Goal: Obtain resource: Obtain resource

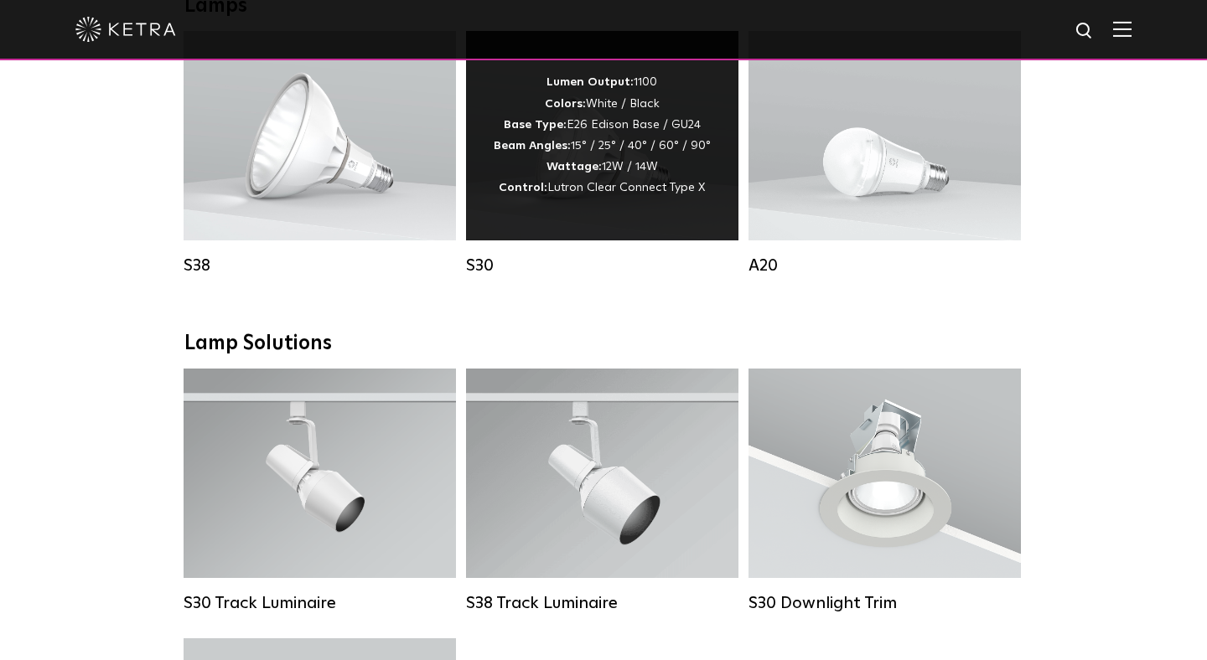
scroll to position [1293, 0]
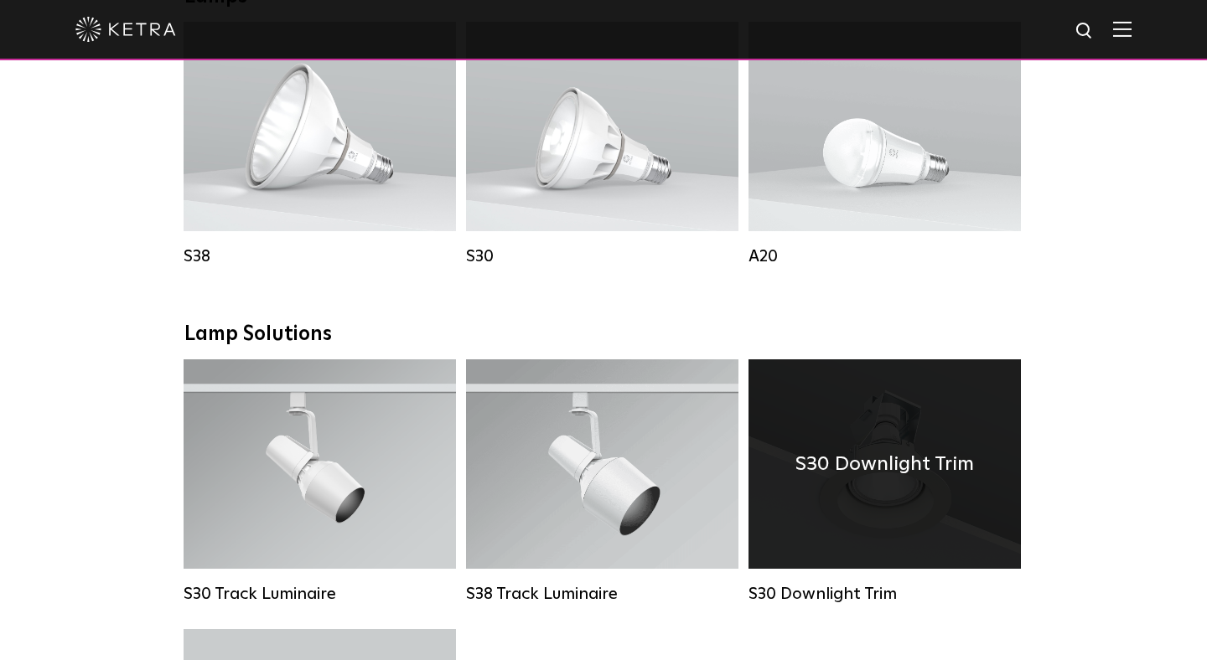
click at [878, 495] on div "S30 Downlight Trim" at bounding box center [884, 465] width 272 height 210
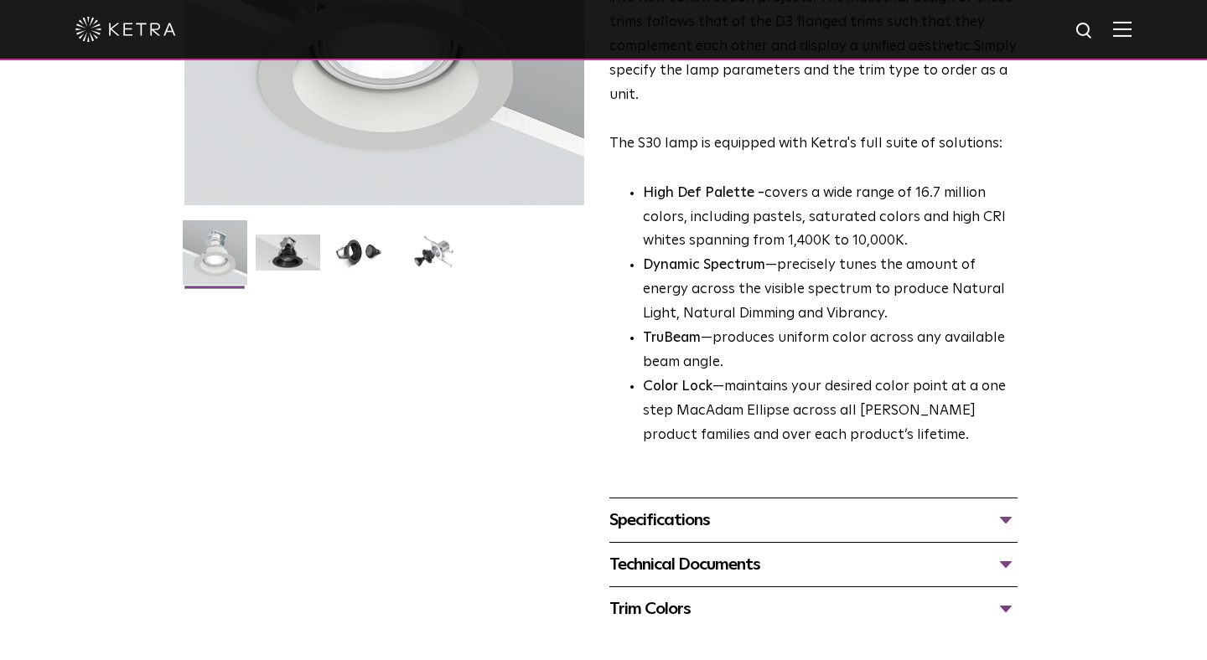
scroll to position [344, 0]
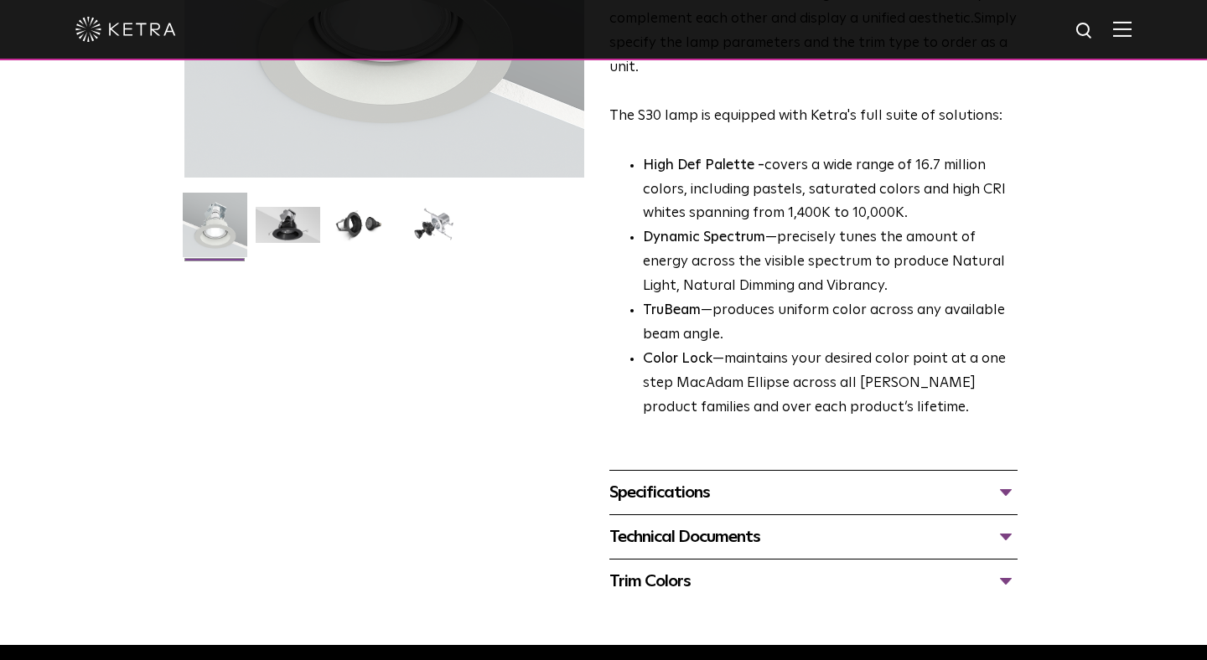
click at [807, 496] on div "Specifications" at bounding box center [813, 492] width 408 height 27
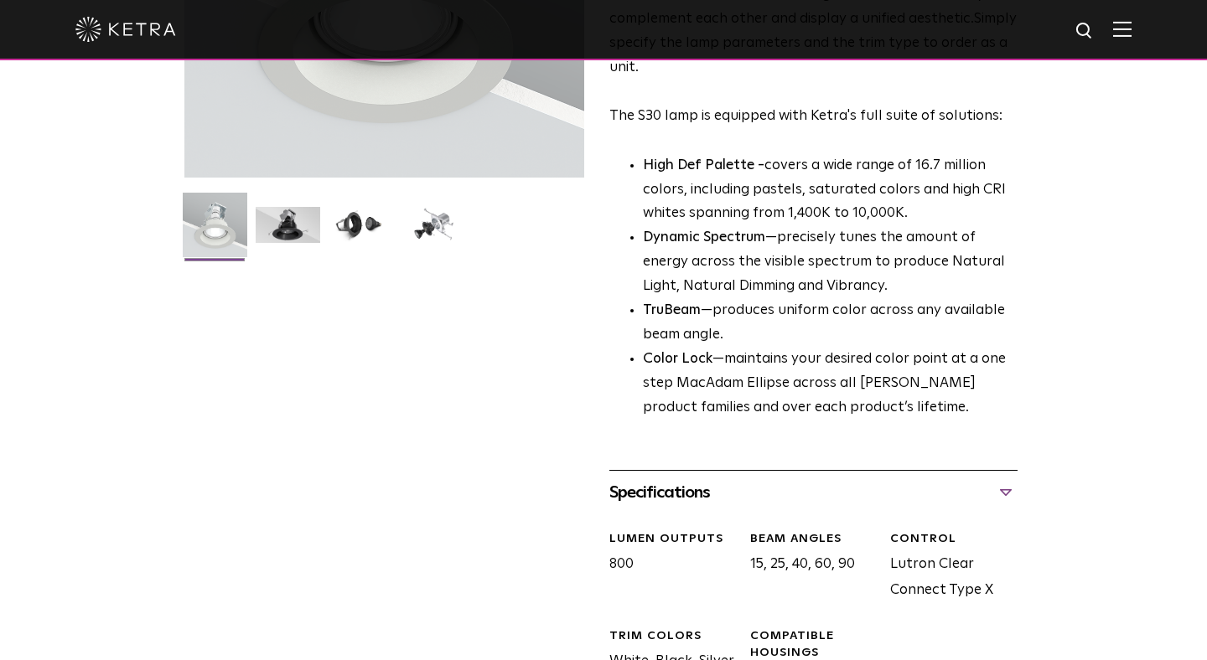
click at [807, 496] on div "Specifications" at bounding box center [813, 492] width 408 height 27
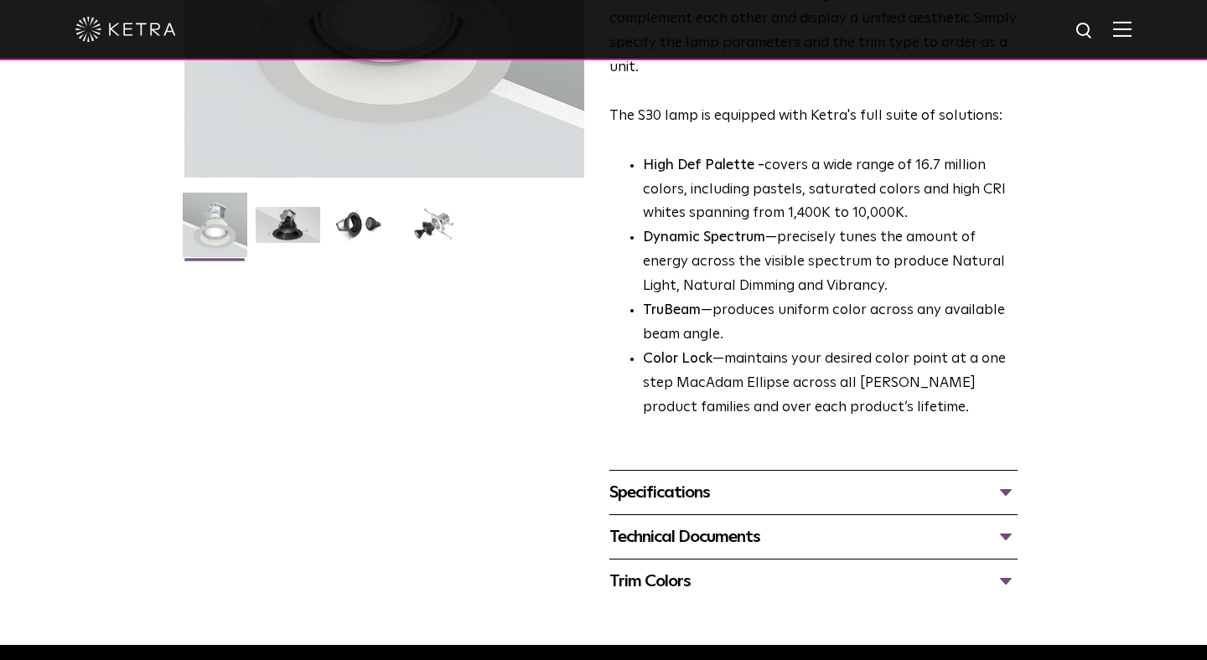
click at [810, 541] on div "Technical Documents" at bounding box center [813, 537] width 408 height 27
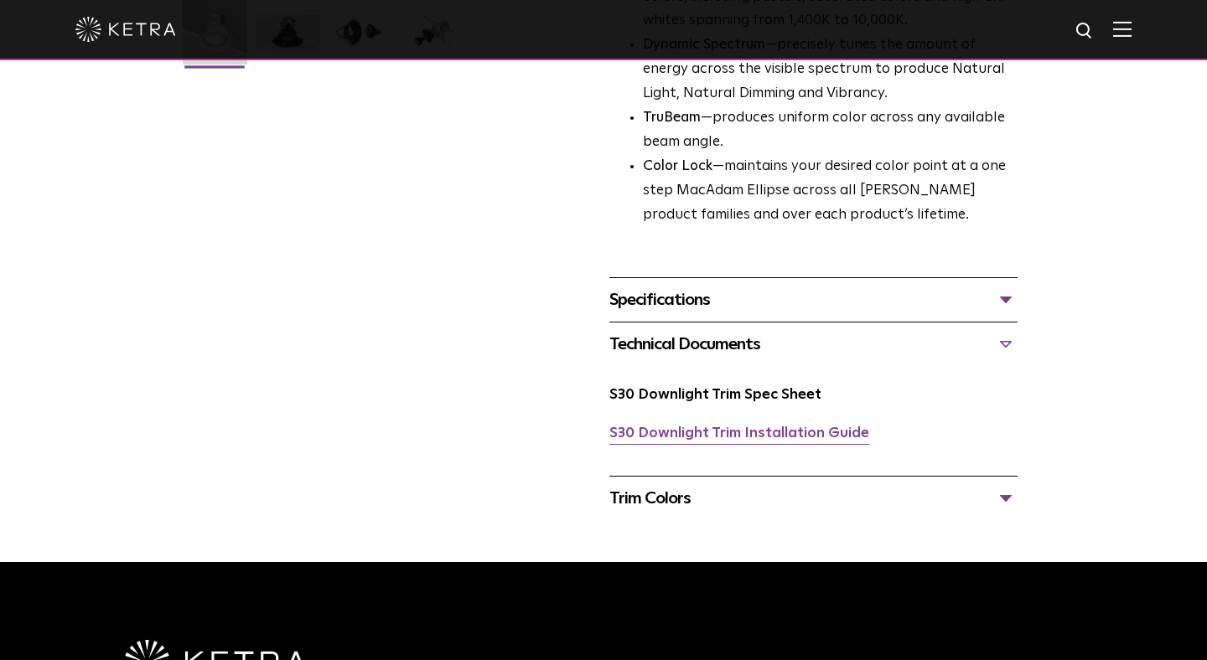
scroll to position [544, 0]
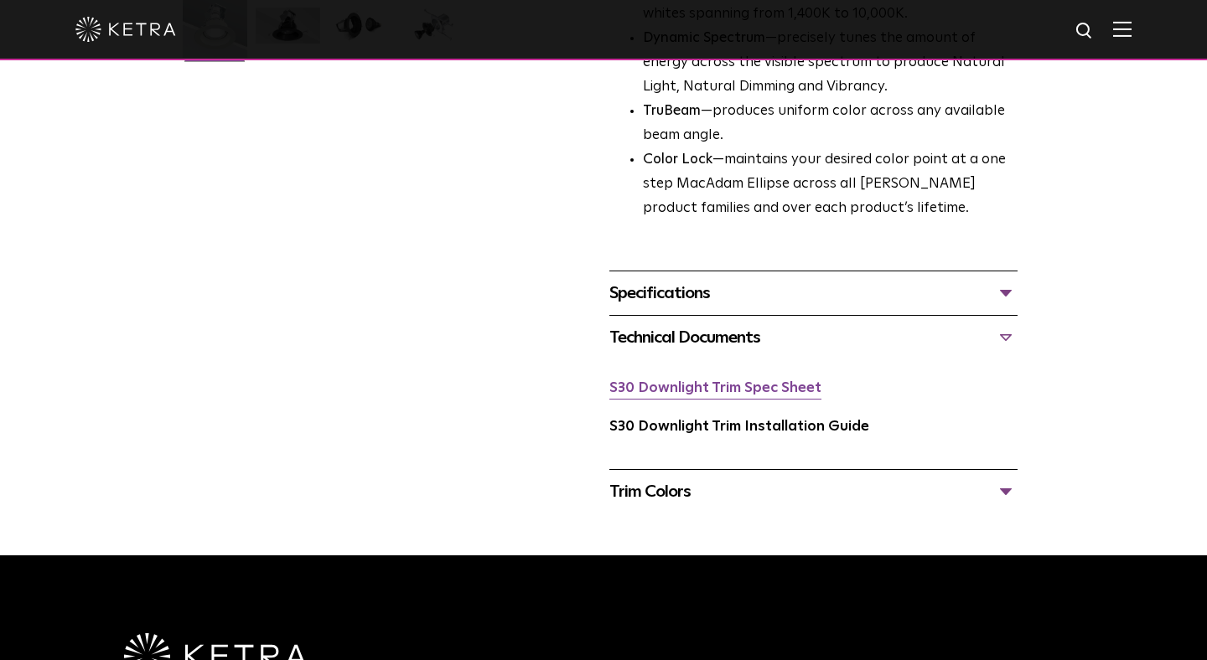
click at [737, 395] on link "S30 Downlight Trim Spec Sheet" at bounding box center [715, 388] width 212 height 14
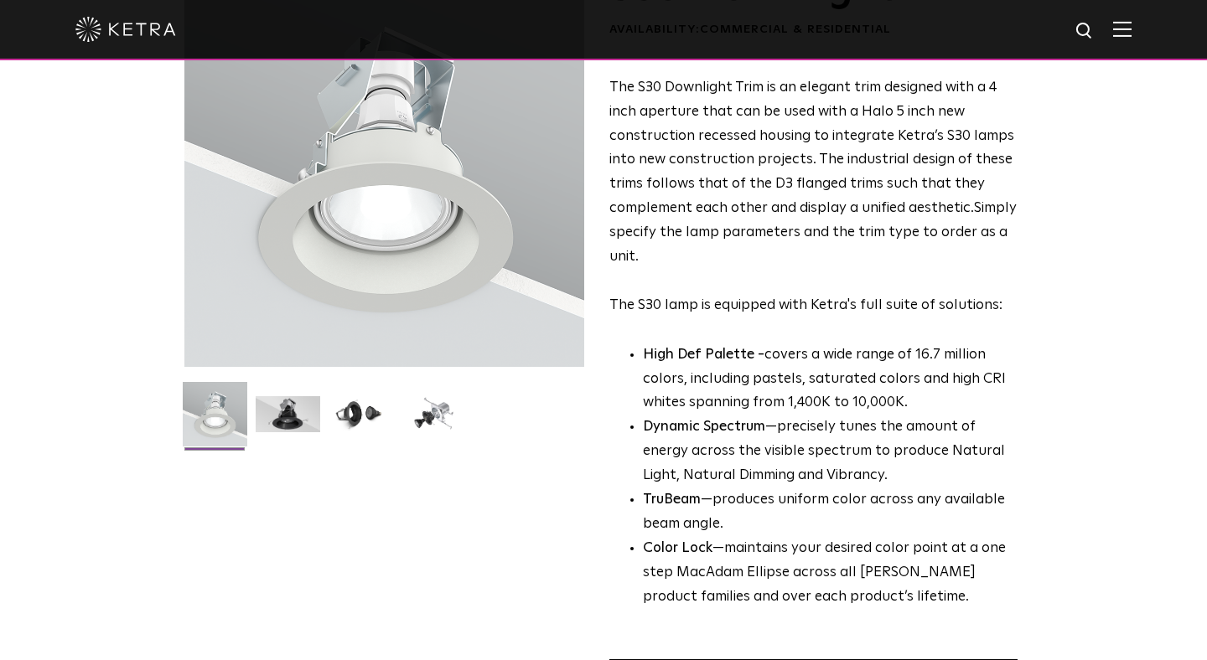
scroll to position [0, 0]
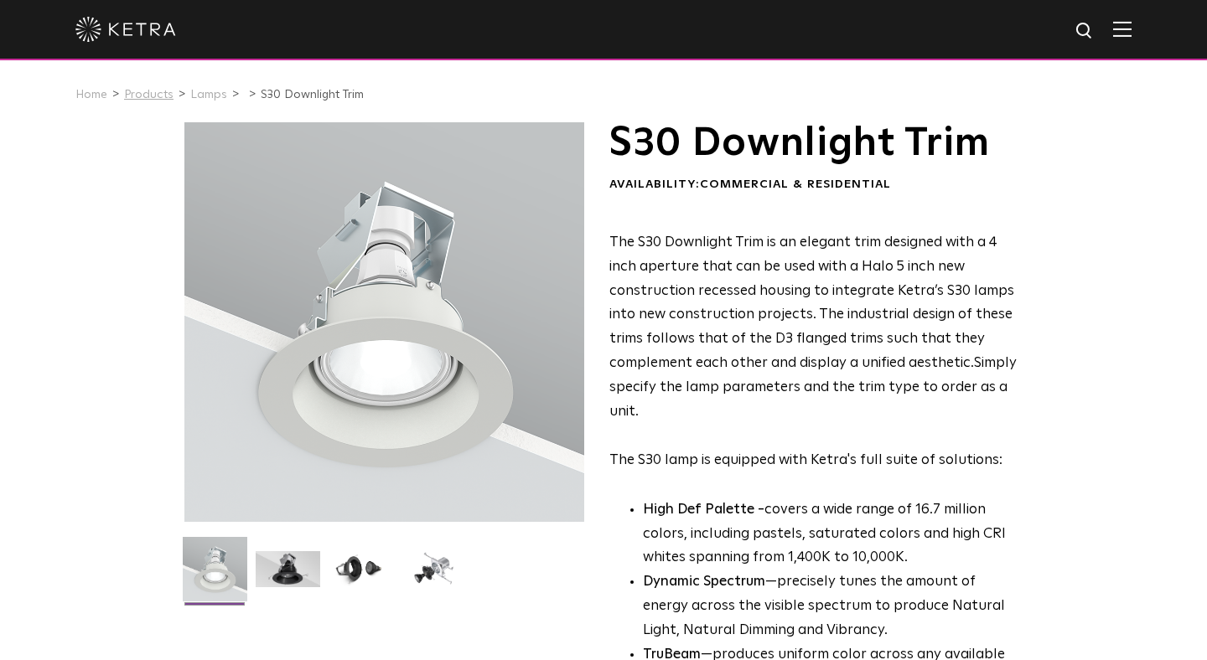
click at [153, 91] on link "Products" at bounding box center [148, 95] width 49 height 12
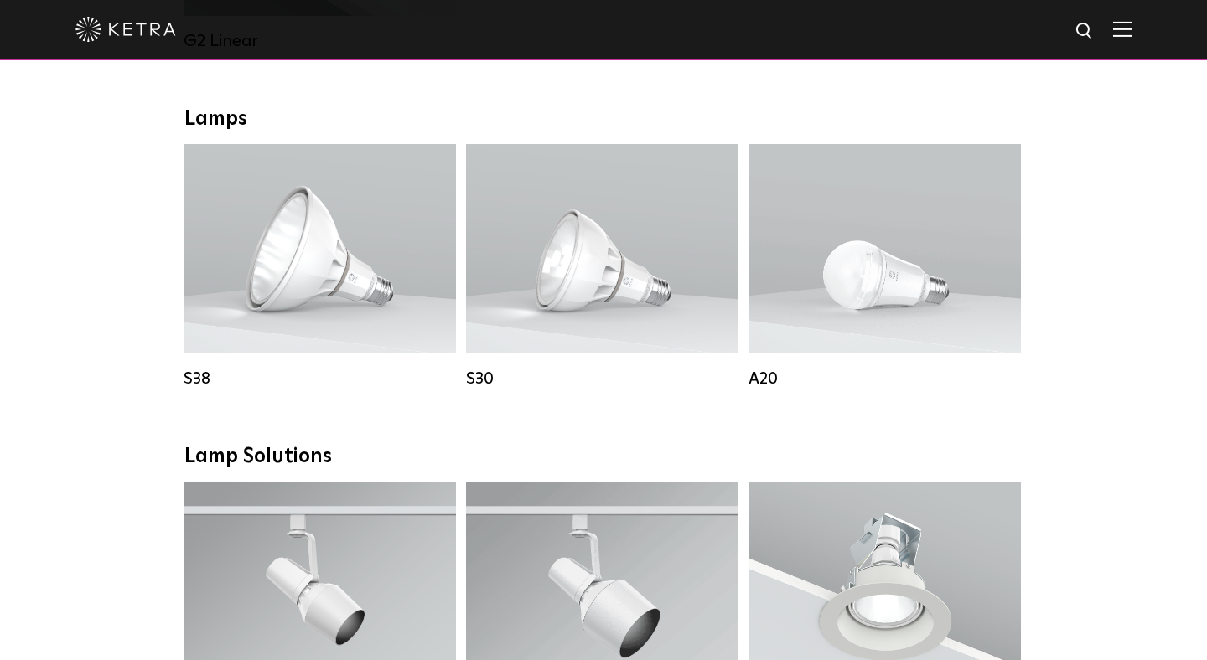
scroll to position [1322, 0]
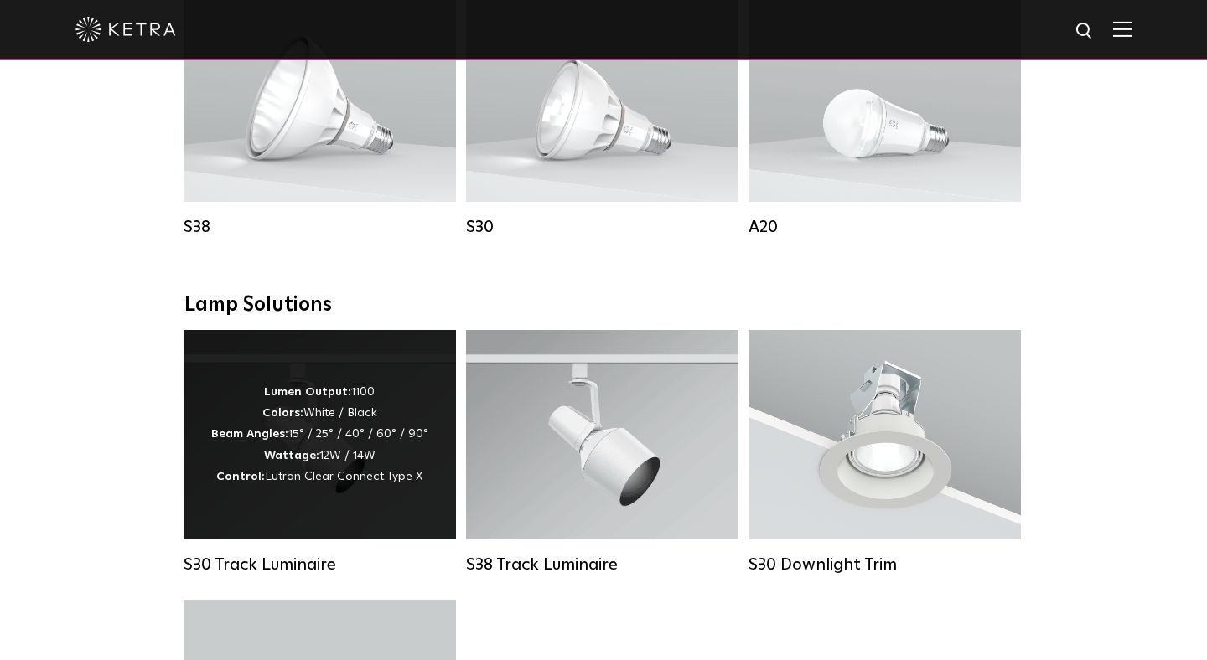
click at [317, 452] on strong "Wattage:" at bounding box center [291, 456] width 55 height 12
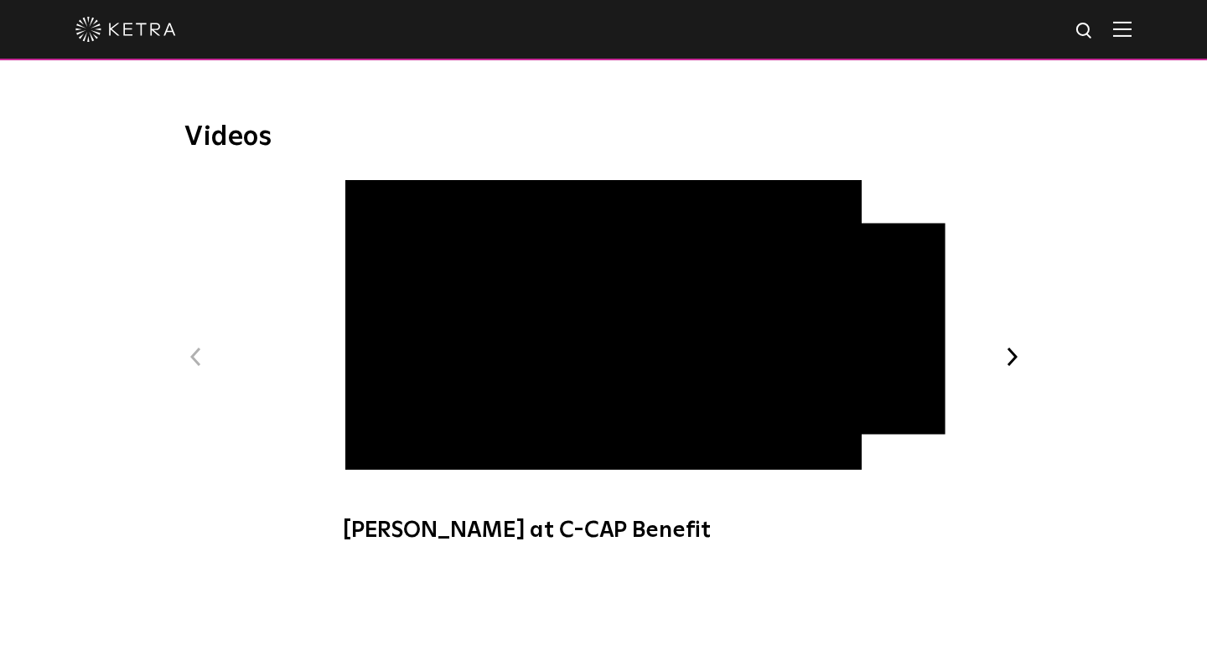
scroll to position [274, 0]
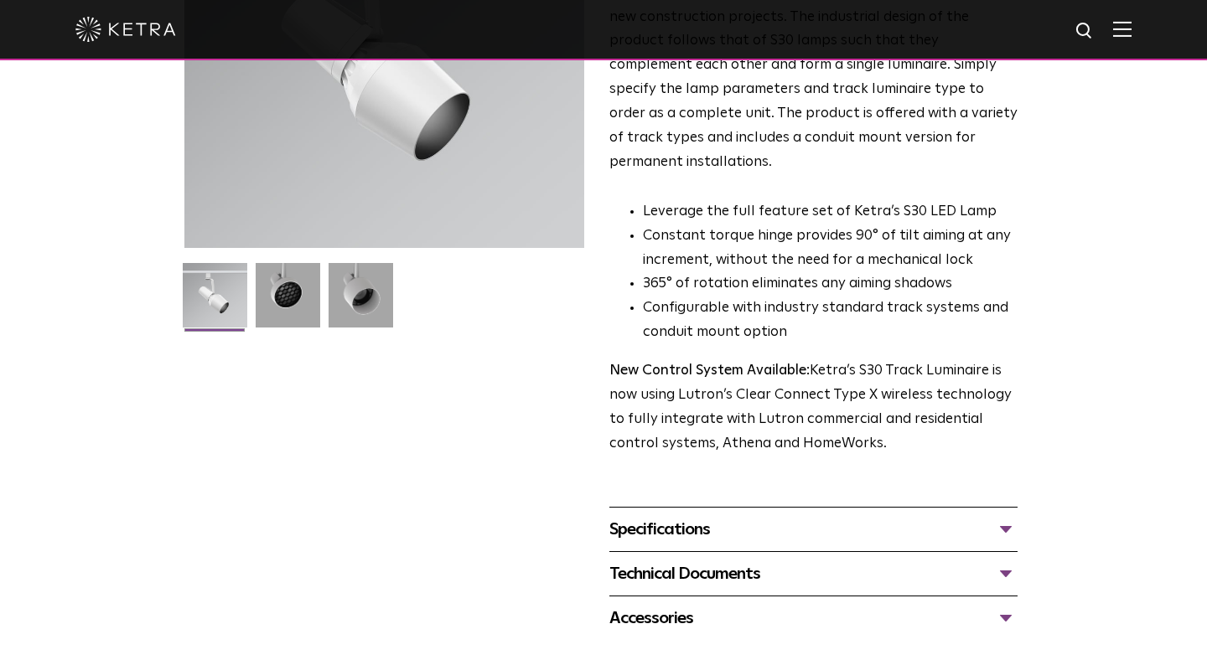
click at [696, 561] on div "Technical Documents" at bounding box center [813, 574] width 408 height 27
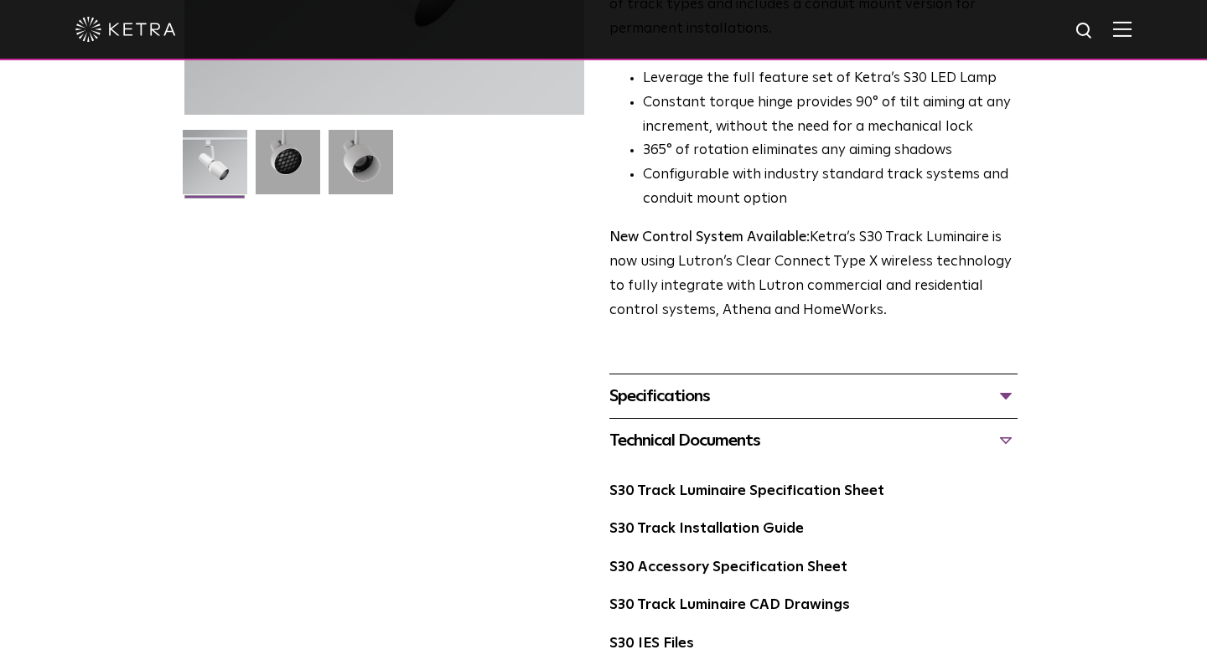
scroll to position [416, 0]
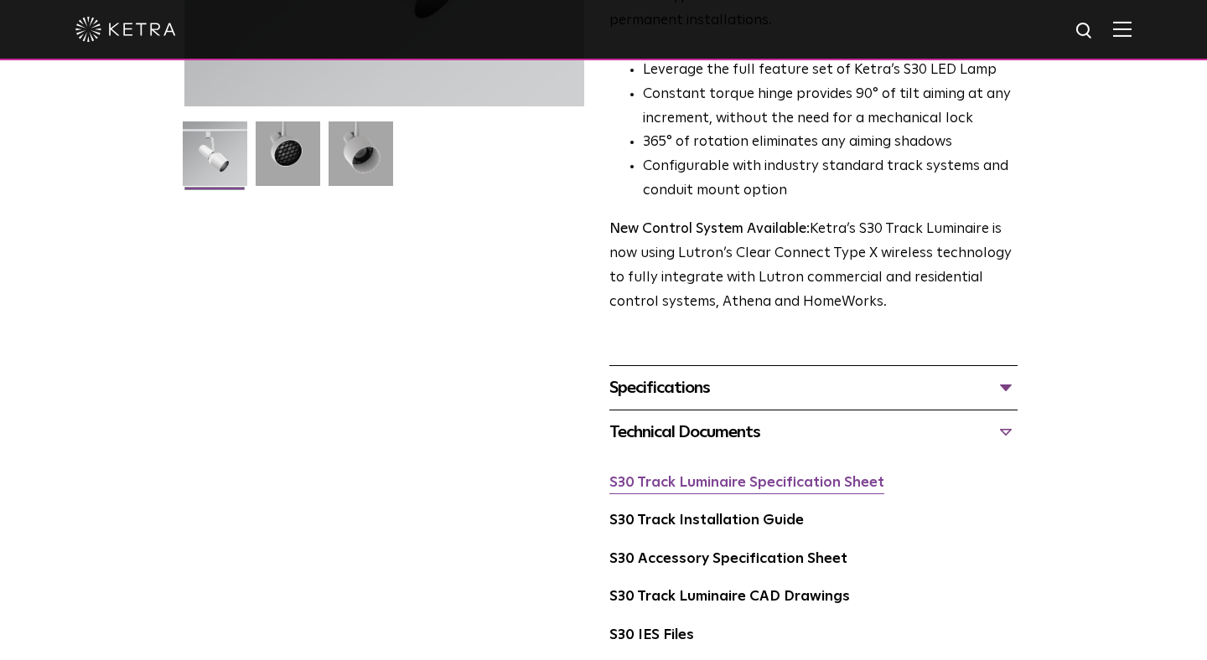
click at [702, 476] on link "S30 Track Luminaire Specification Sheet" at bounding box center [746, 483] width 275 height 14
